Goal: Information Seeking & Learning: Learn about a topic

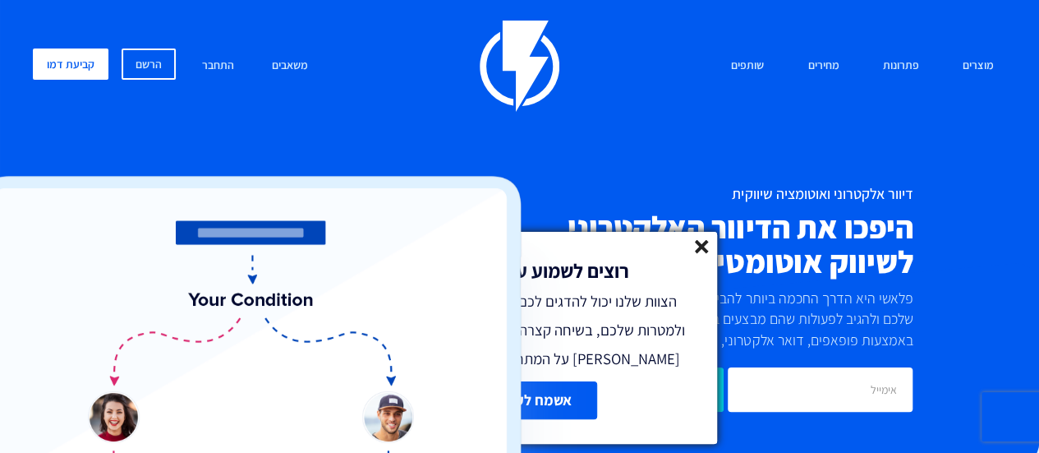
click at [702, 250] on icon at bounding box center [702, 247] width 14 height 14
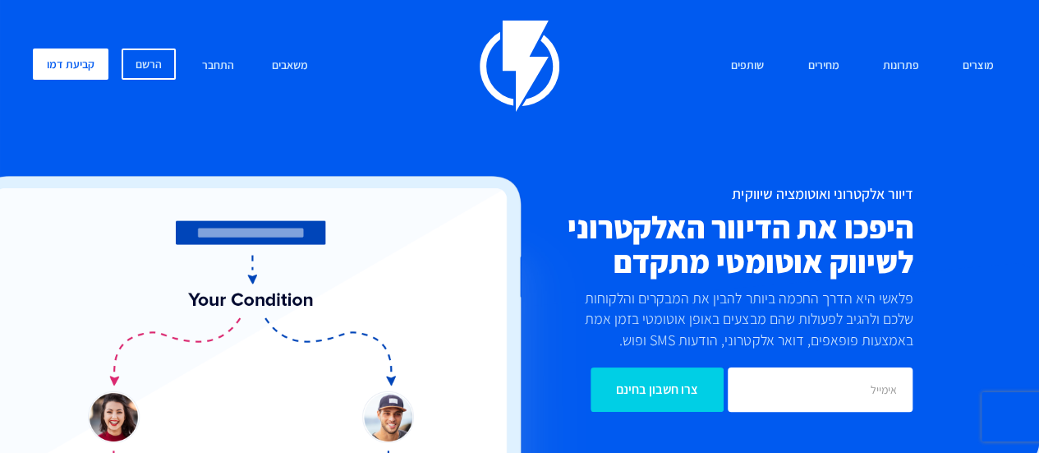
click at [517, 76] on img at bounding box center [520, 66] width 80 height 91
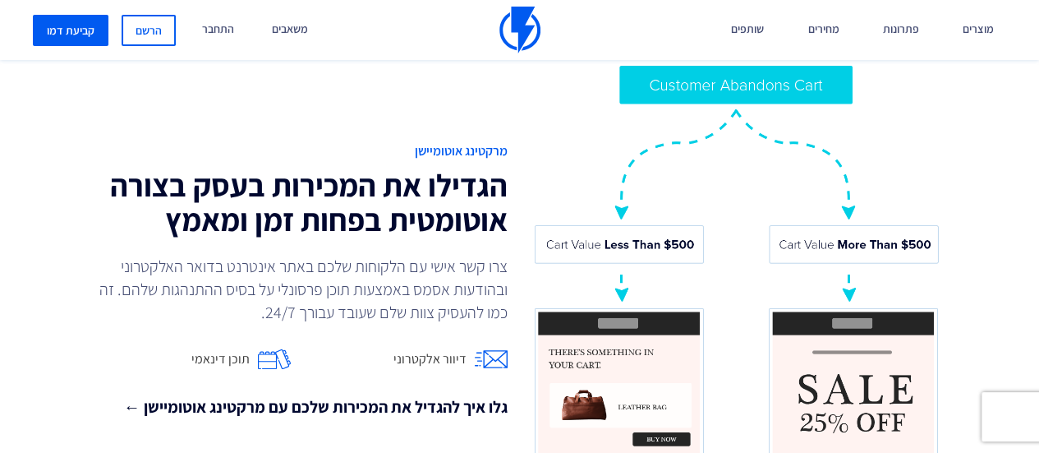
scroll to position [1314, 0]
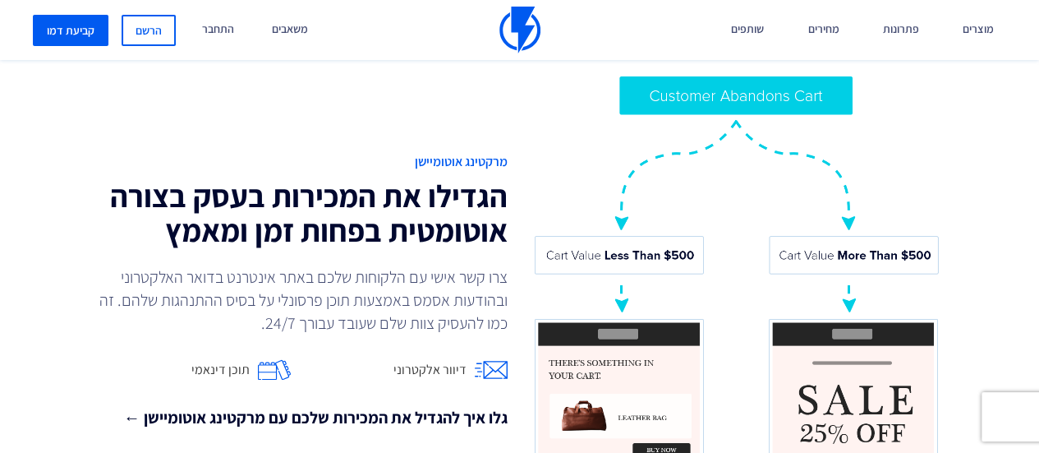
click at [466, 158] on span "מרקטינג אוטומיישן" at bounding box center [303, 162] width 409 height 19
click at [524, 160] on div at bounding box center [737, 290] width 434 height 433
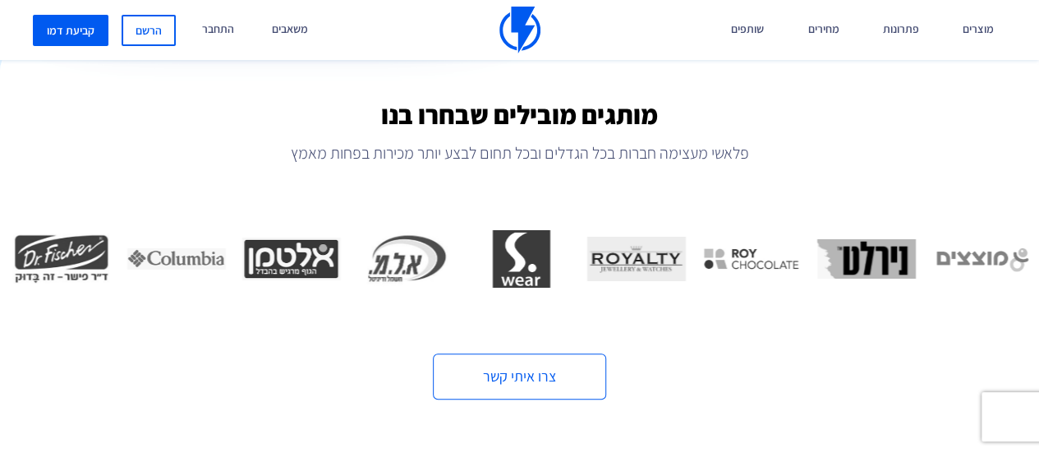
scroll to position [411, 0]
